Goal: Task Accomplishment & Management: Manage account settings

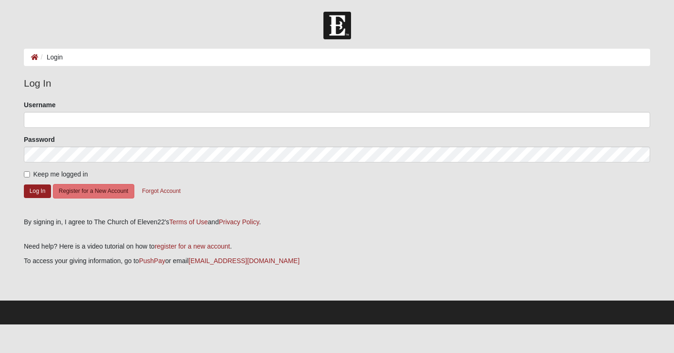
click at [136, 128] on form "Please correct the following: Username Password Keep me logged in Log In Regist…" at bounding box center [337, 155] width 626 height 111
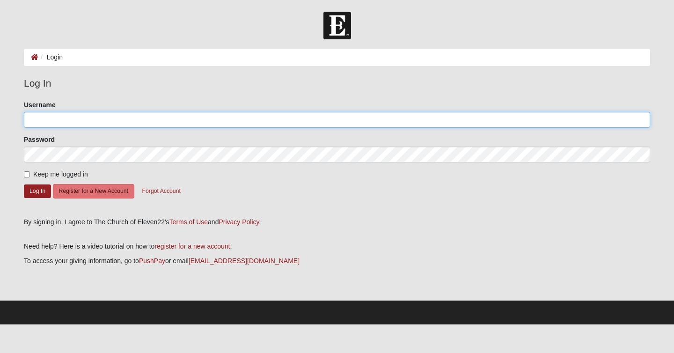
click at [134, 119] on input "Username" at bounding box center [337, 120] width 626 height 16
type input "Jeff.t.unger@gmail.com"
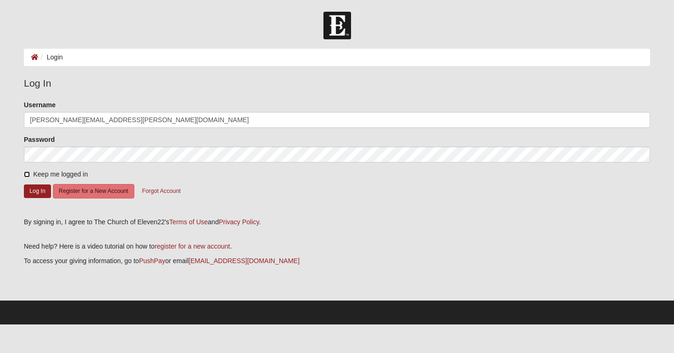
click at [25, 174] on input "Keep me logged in" at bounding box center [27, 174] width 6 height 6
checkbox input "true"
click at [40, 190] on button "Log In" at bounding box center [37, 191] width 27 height 14
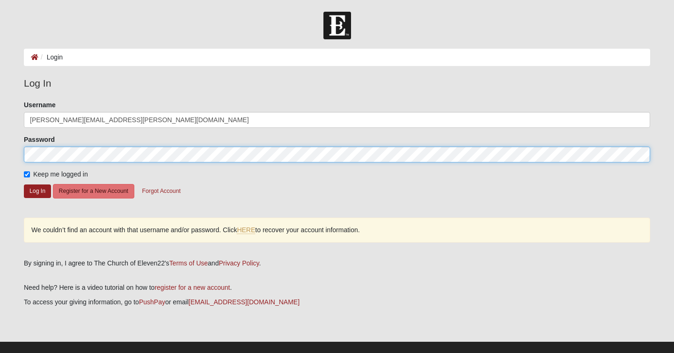
click at [24, 184] on button "Log In" at bounding box center [37, 191] width 27 height 14
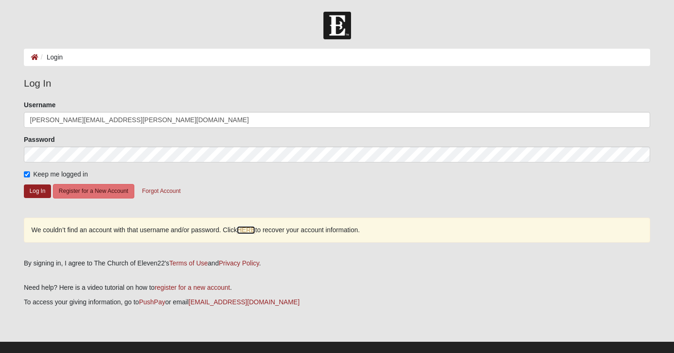
click at [252, 230] on link "HERE" at bounding box center [246, 230] width 18 height 8
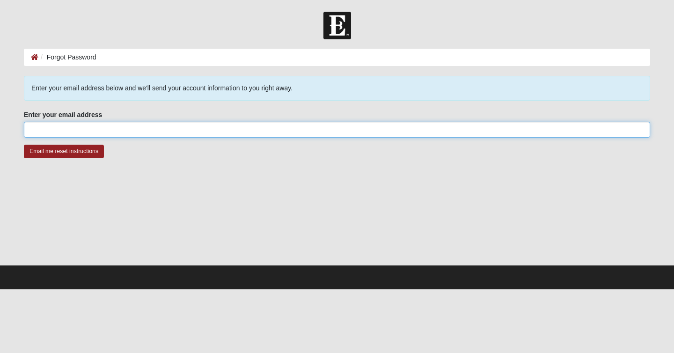
click at [132, 137] on input "Enter your email address" at bounding box center [337, 130] width 626 height 16
type input "[PERSON_NAME][EMAIL_ADDRESS][PERSON_NAME][DOMAIN_NAME]"
click at [24, 145] on input "Email me reset instructions" at bounding box center [64, 152] width 80 height 14
